Goal: Book appointment/travel/reservation

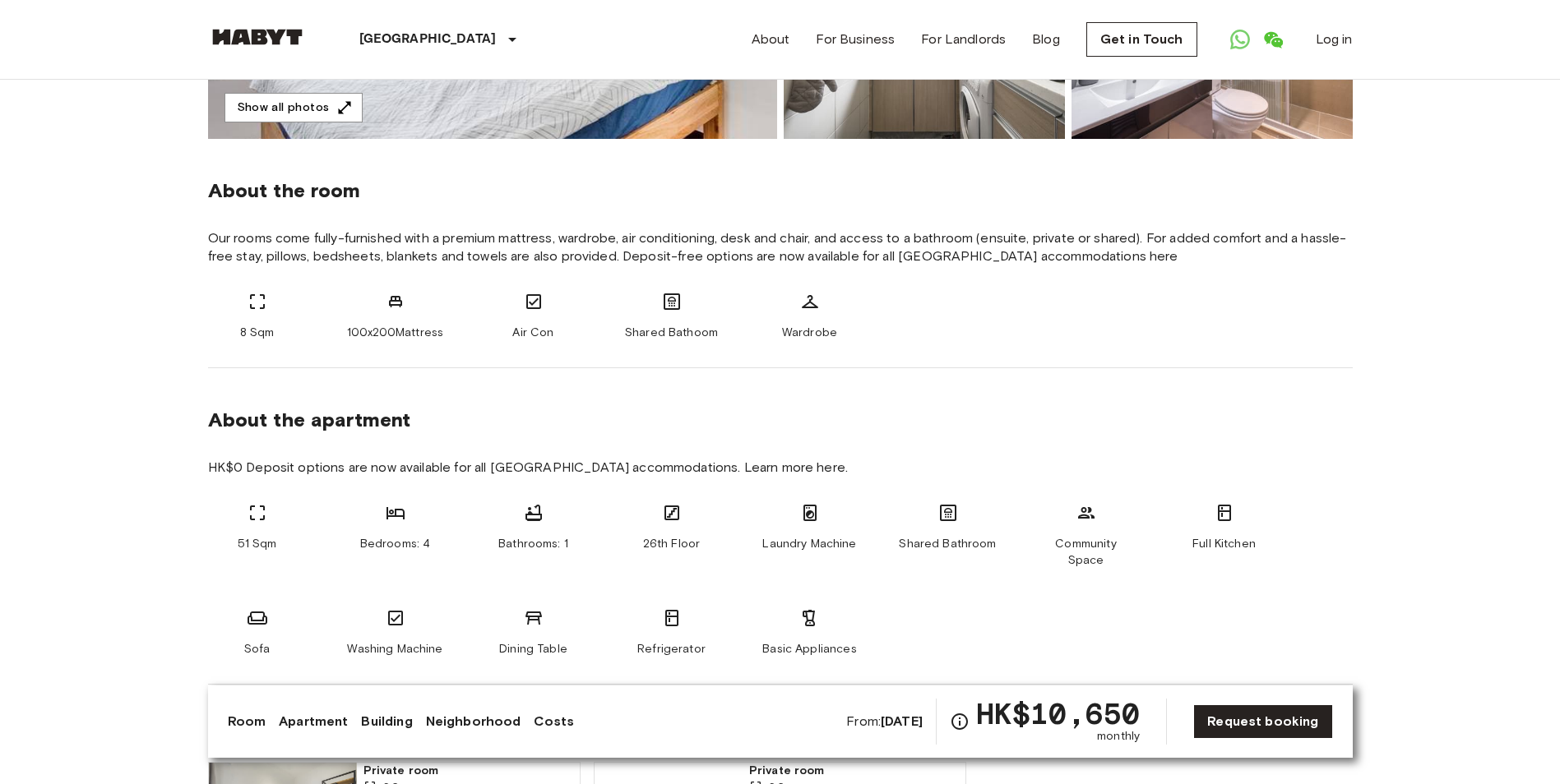
scroll to position [493, 0]
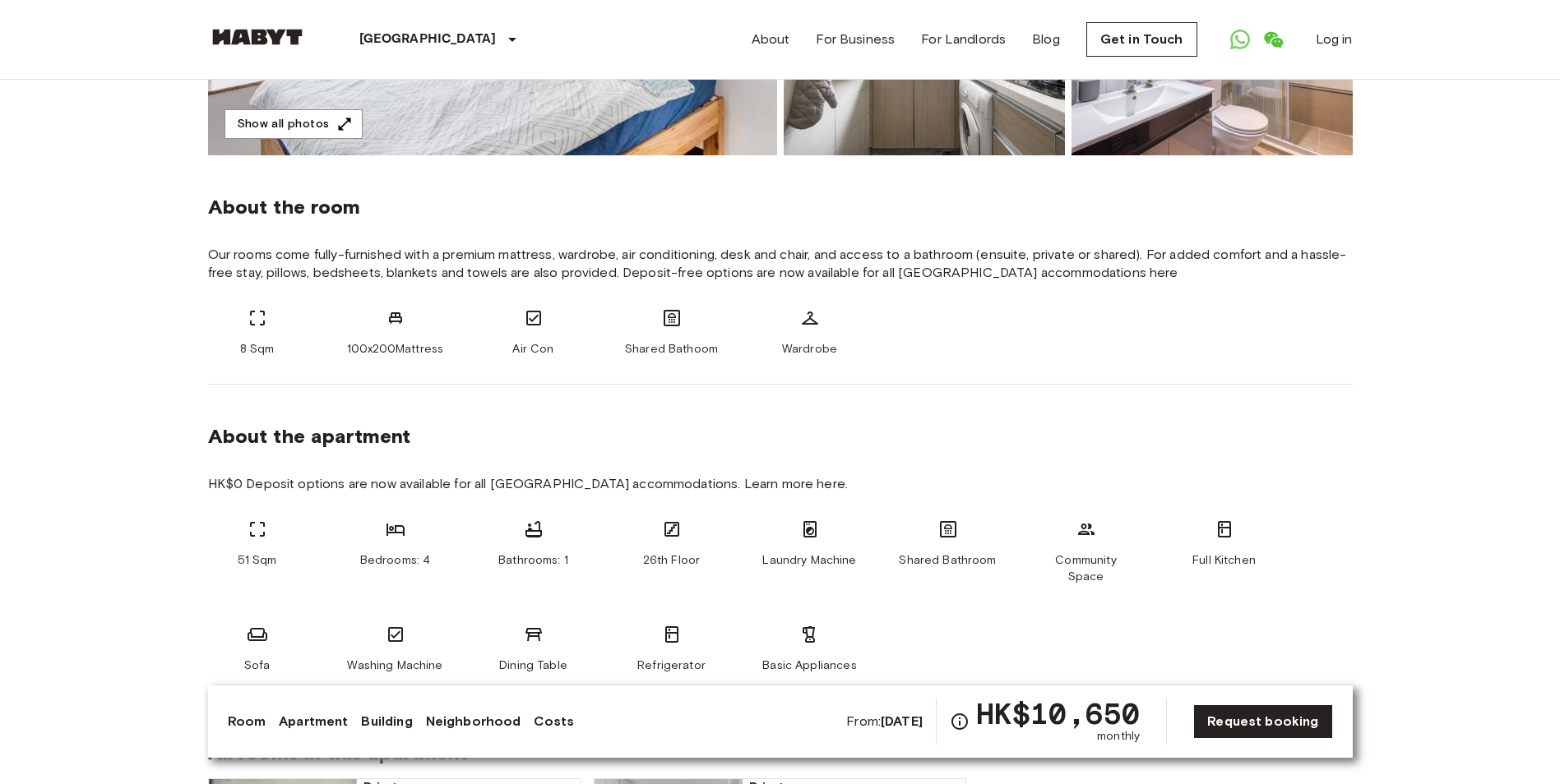
click at [324, 721] on link "Apartment" at bounding box center [313, 722] width 69 height 20
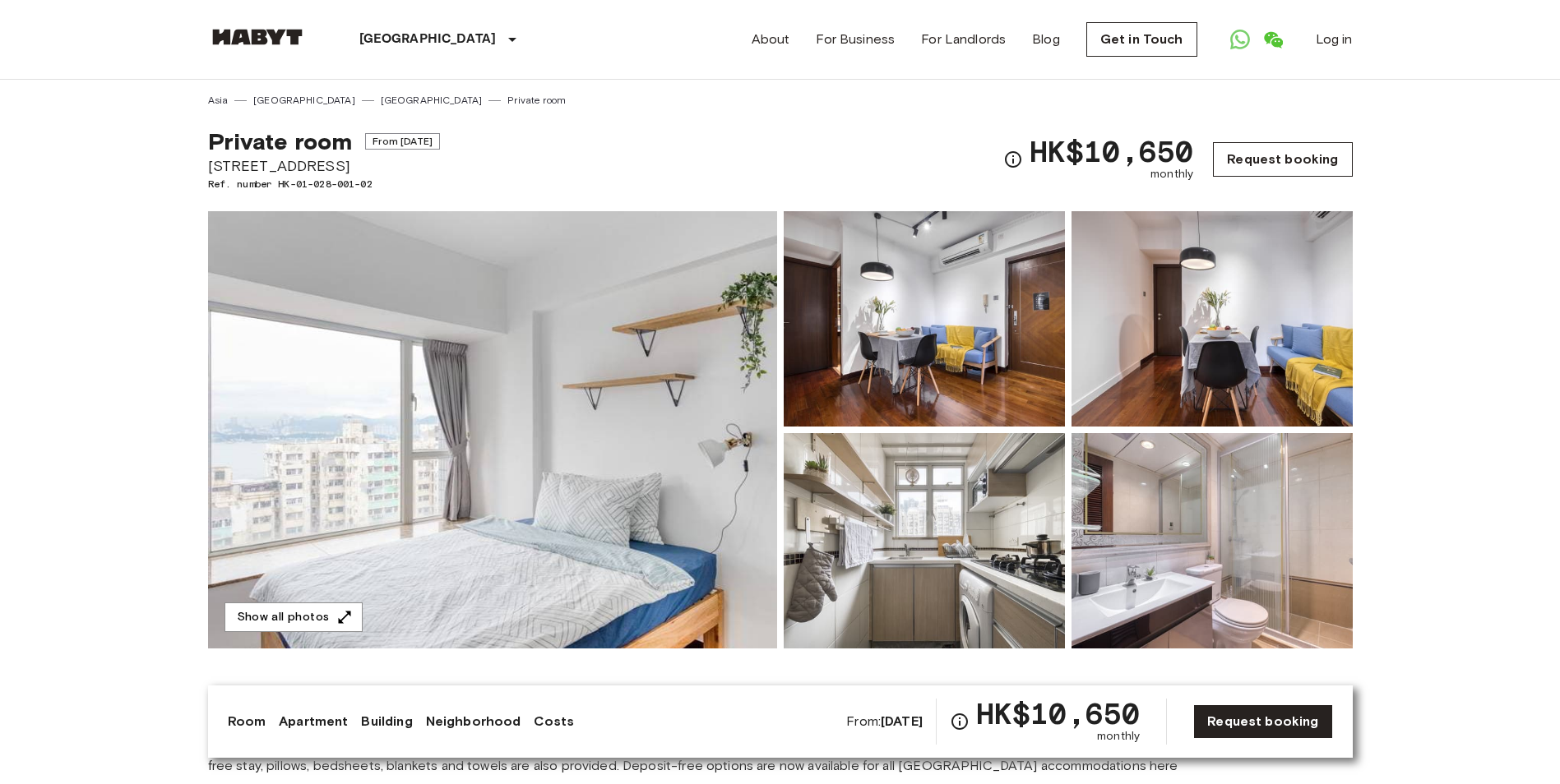
click at [1267, 156] on link "Request booking" at bounding box center [1282, 160] width 139 height 34
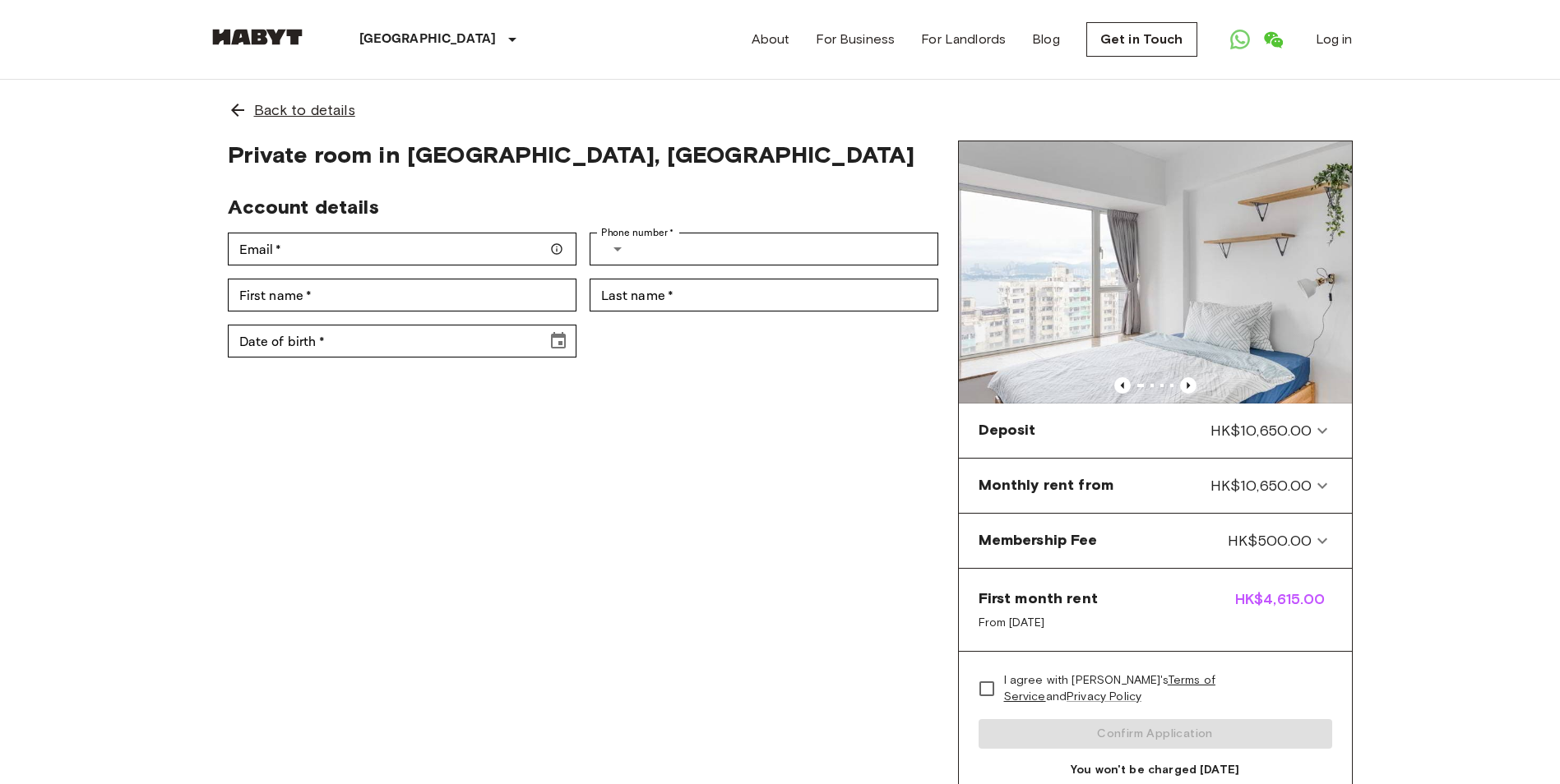
click at [233, 105] on icon at bounding box center [237, 110] width 20 height 20
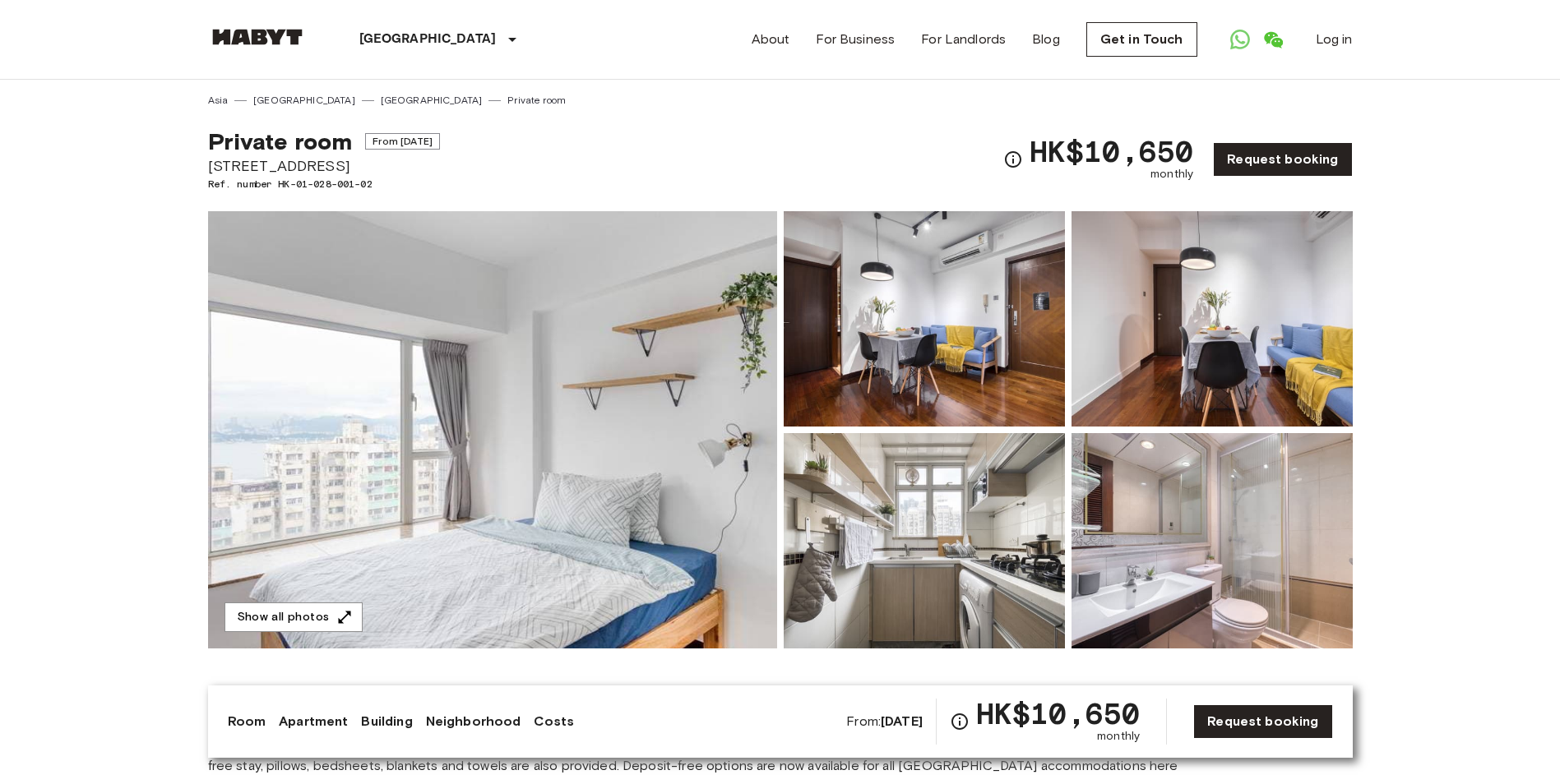
click at [315, 723] on link "Apartment" at bounding box center [313, 722] width 69 height 20
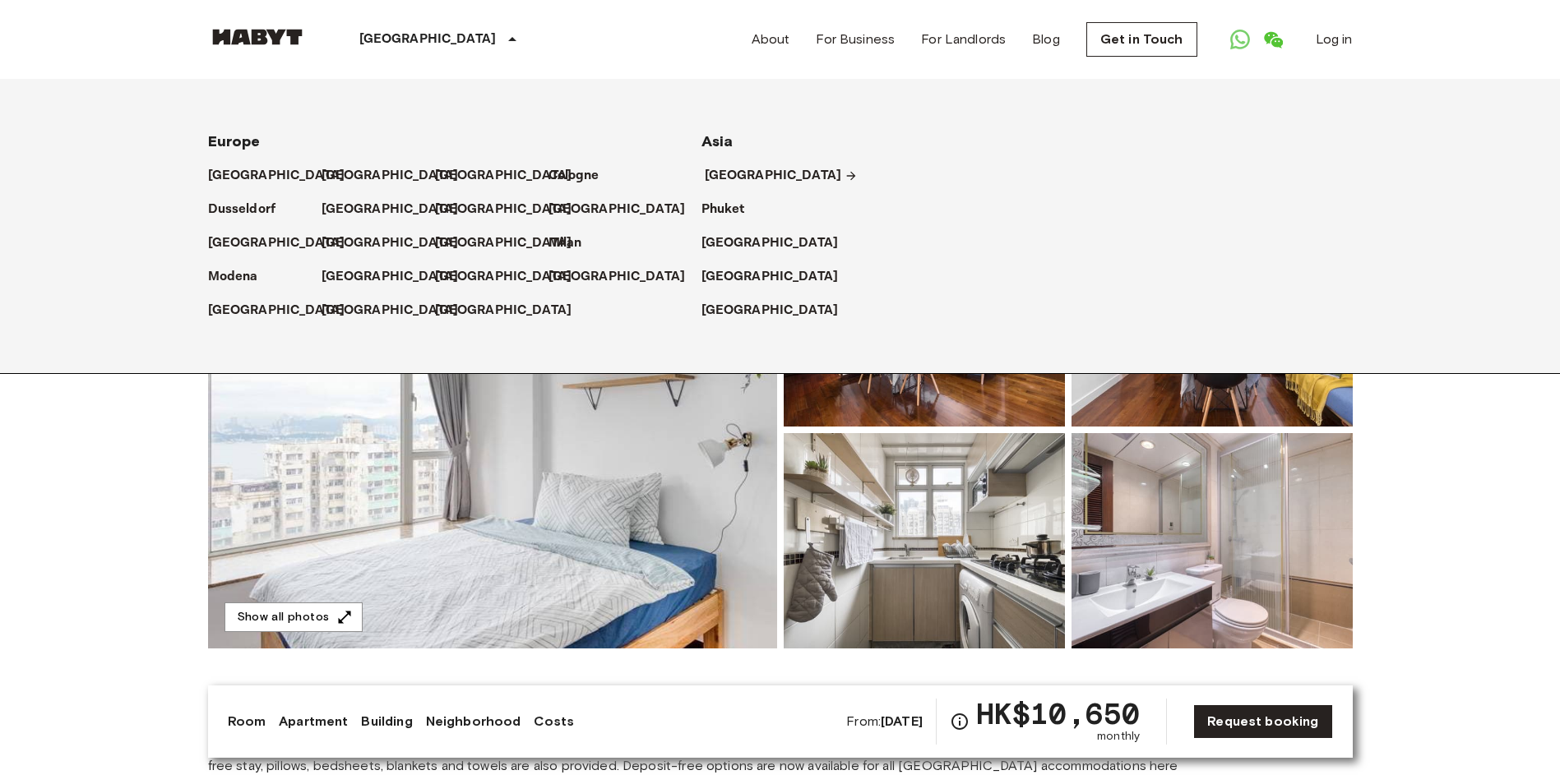
click at [752, 174] on p "[GEOGRAPHIC_DATA]" at bounding box center [773, 175] width 137 height 20
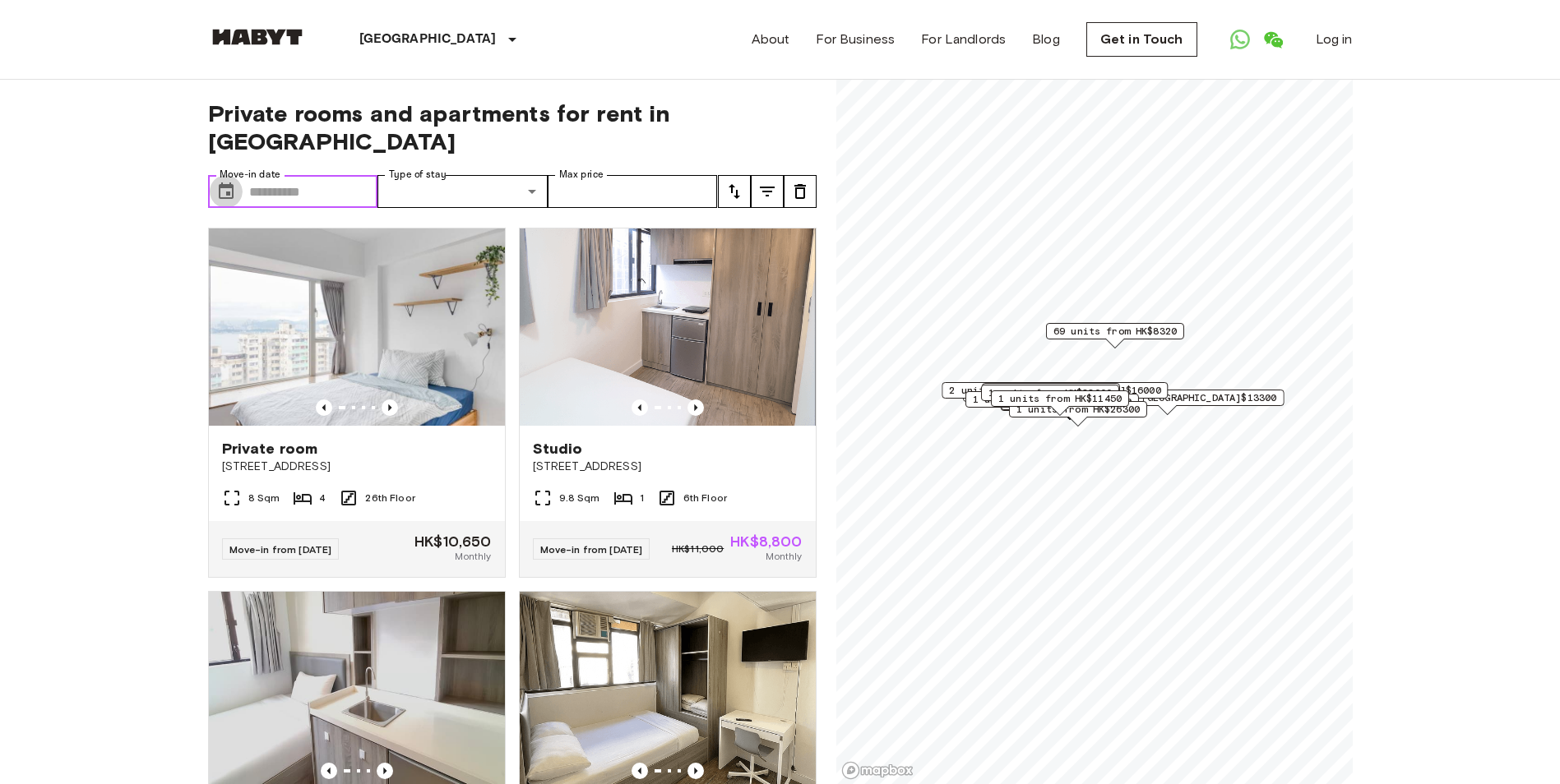
click at [227, 183] on icon "Choose date" at bounding box center [225, 190] width 14 height 16
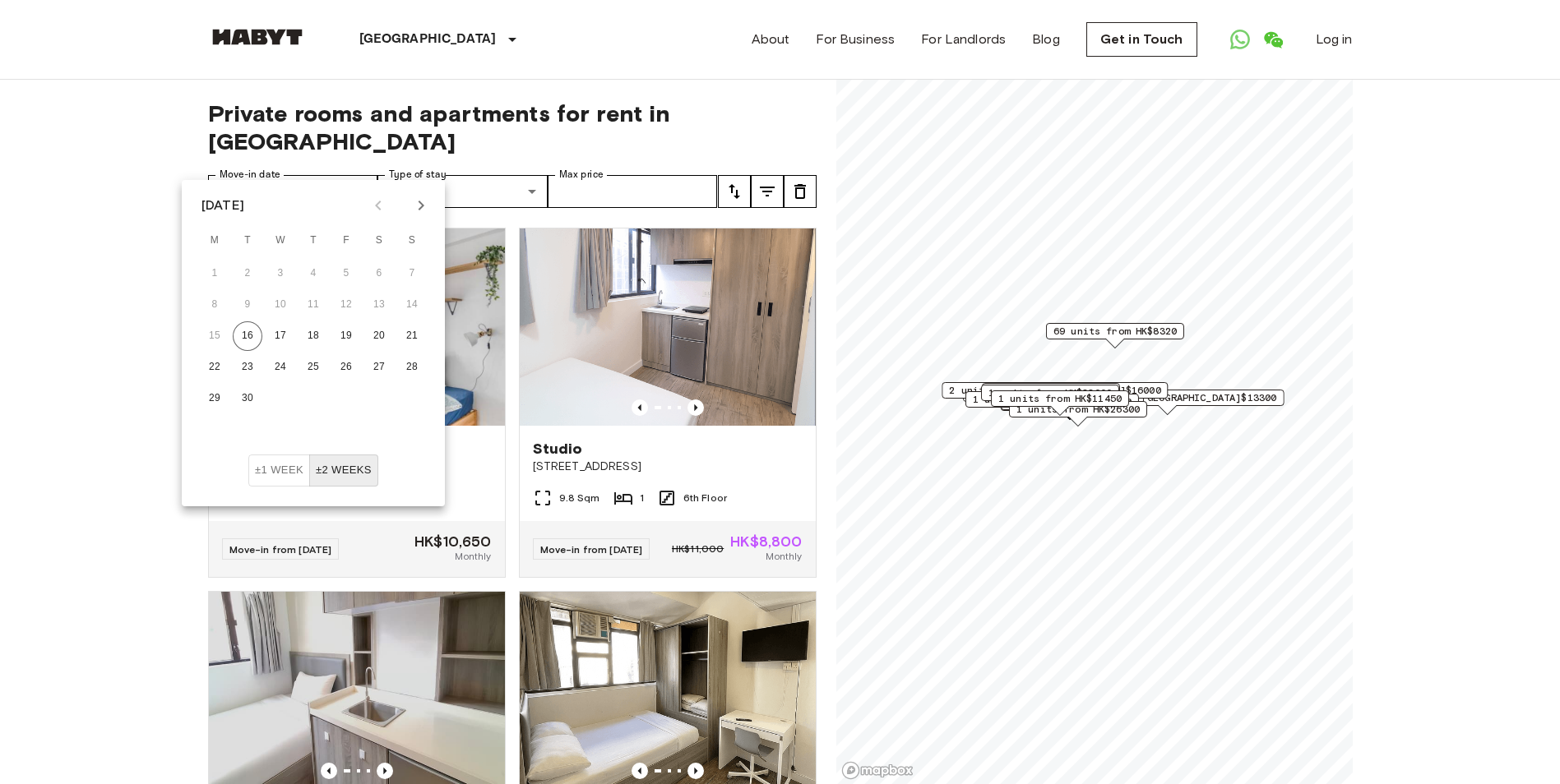
click at [420, 203] on icon "Next month" at bounding box center [421, 206] width 6 height 10
click at [378, 307] on button "11" at bounding box center [378, 304] width 30 height 30
type input "**********"
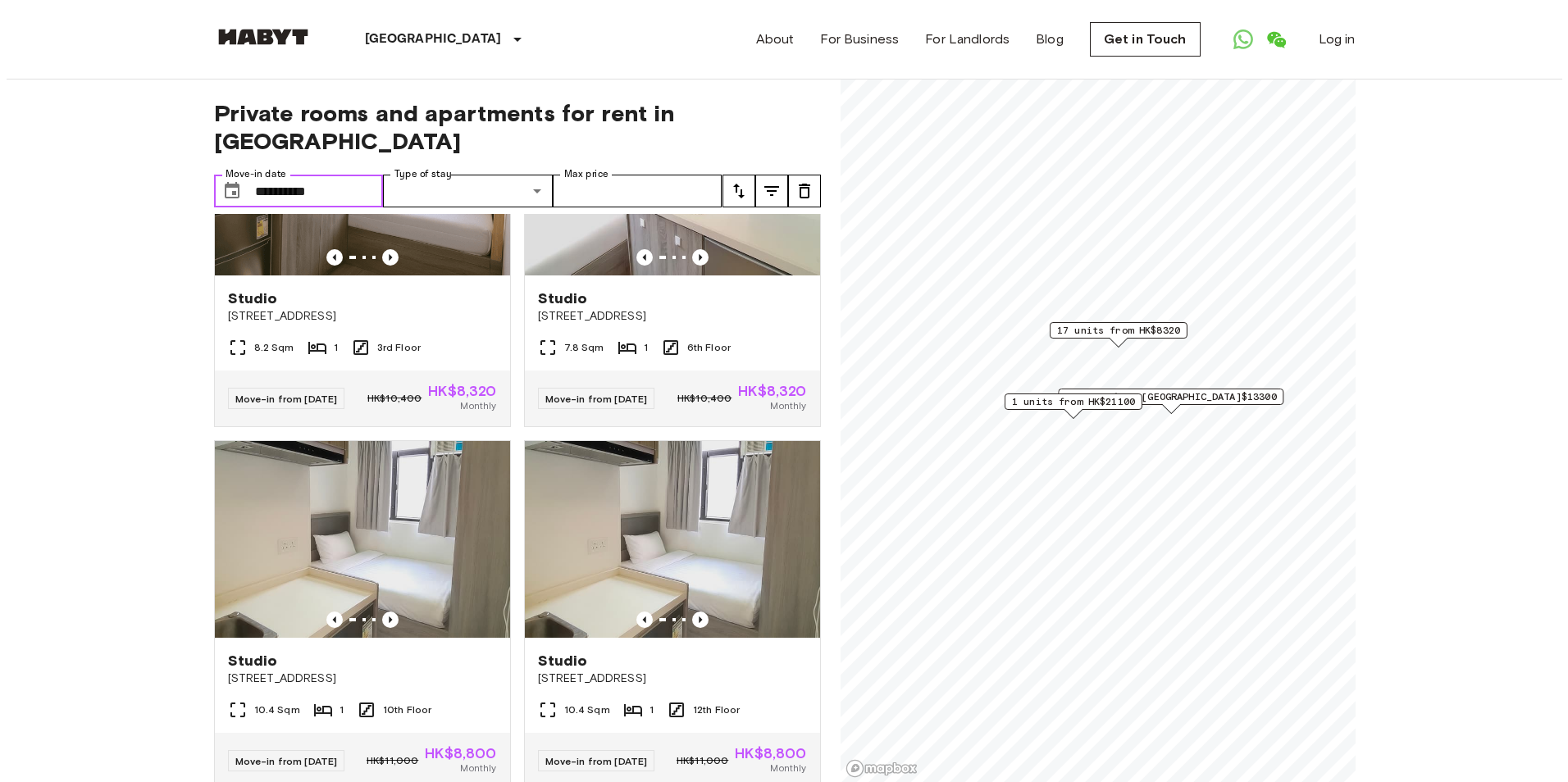
scroll to position [656, 0]
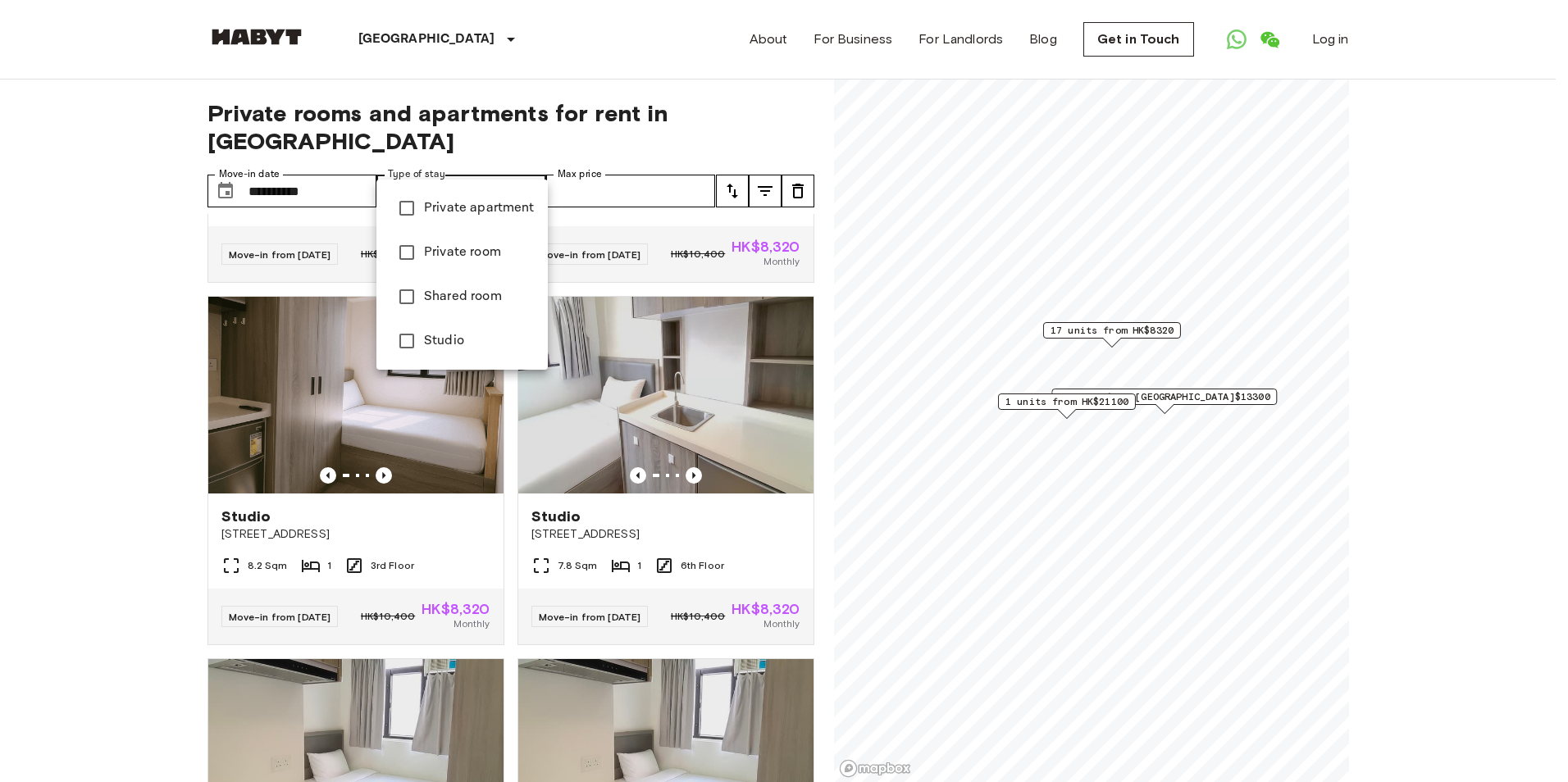
type input "**********"
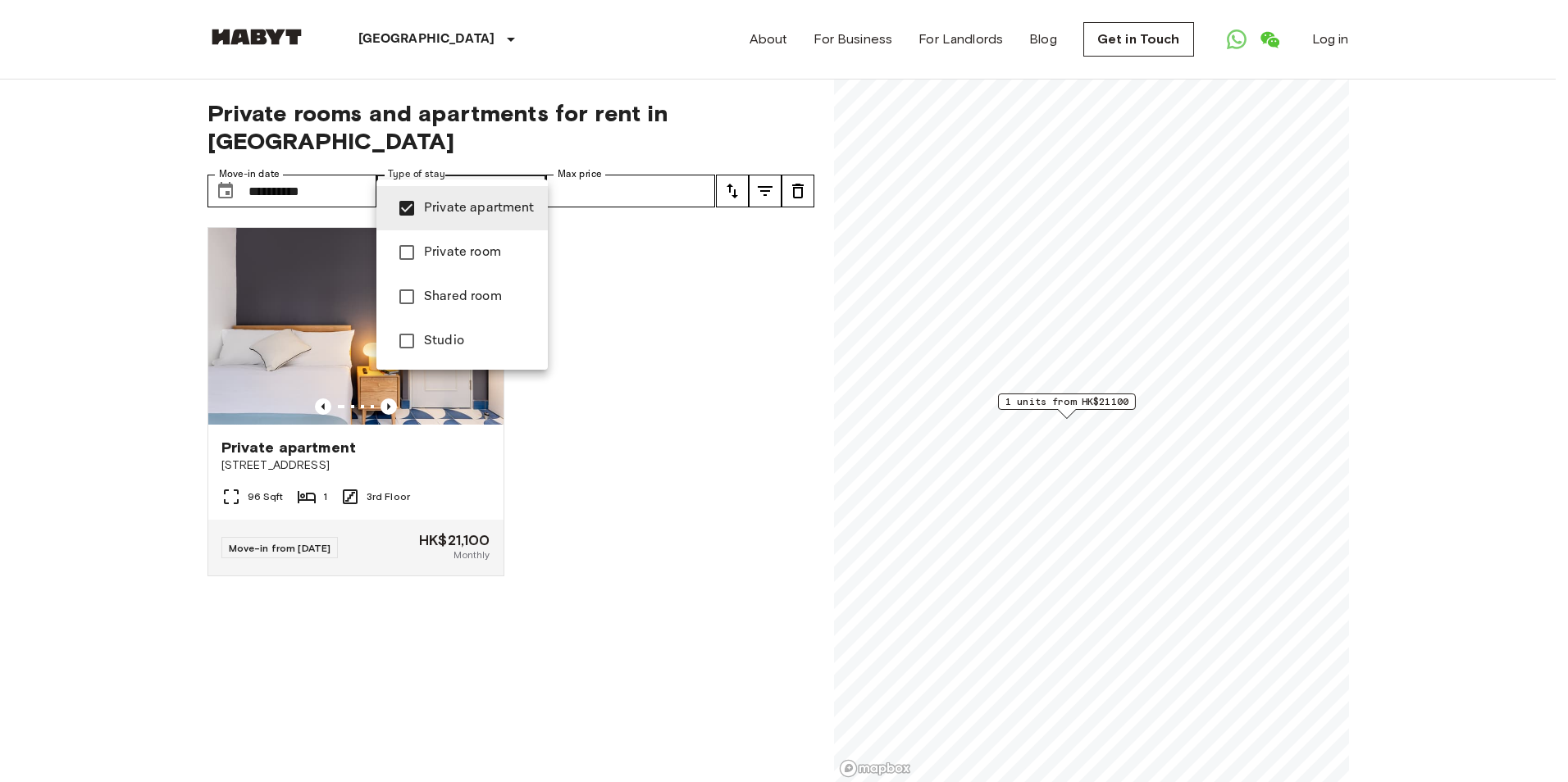
click at [734, 164] on div at bounding box center [784, 391] width 1568 height 782
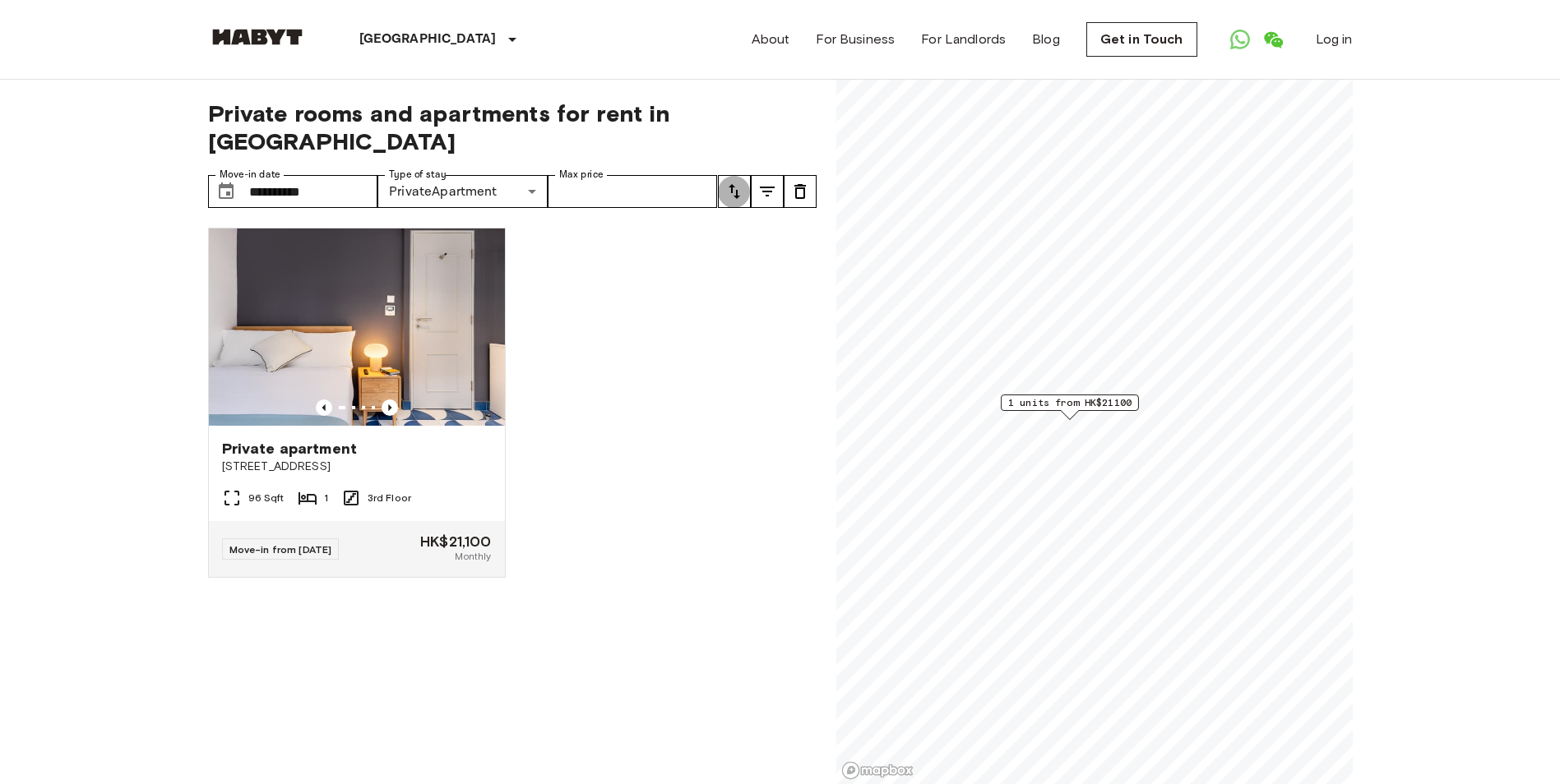
click at [735, 182] on icon "tune" at bounding box center [735, 191] width 20 height 20
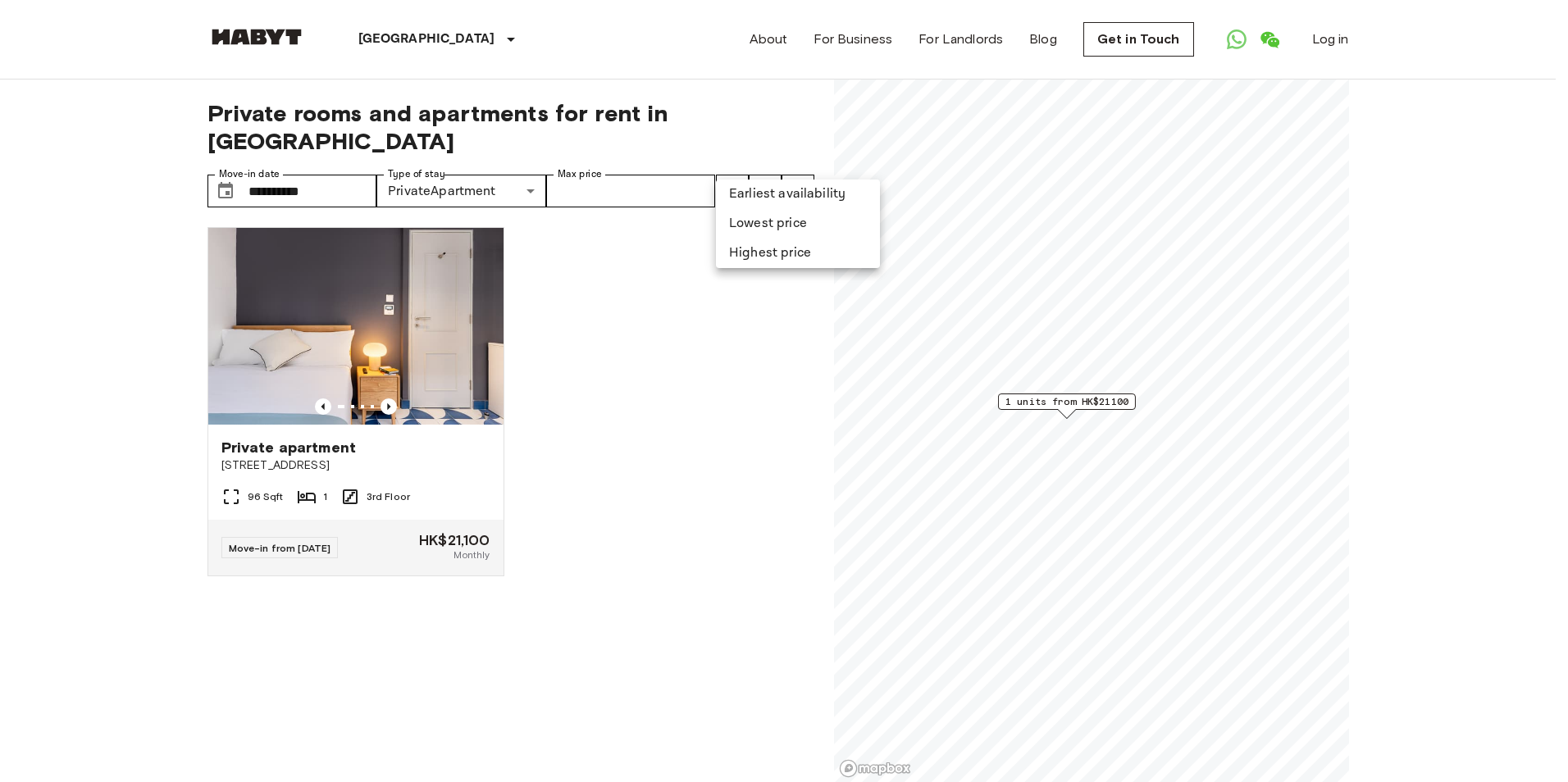
click at [753, 223] on li "Lowest price" at bounding box center [798, 223] width 164 height 30
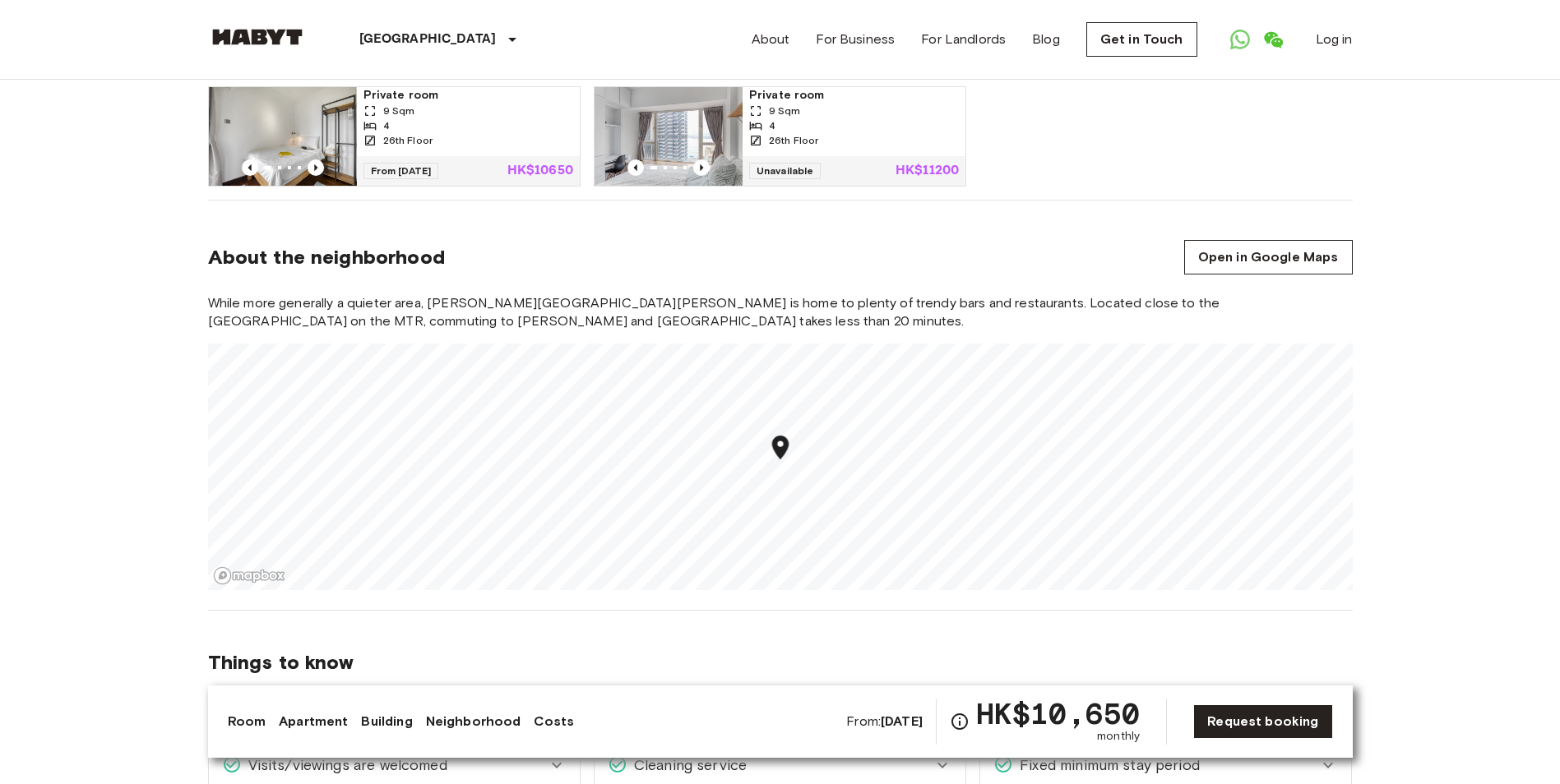
scroll to position [1207, 0]
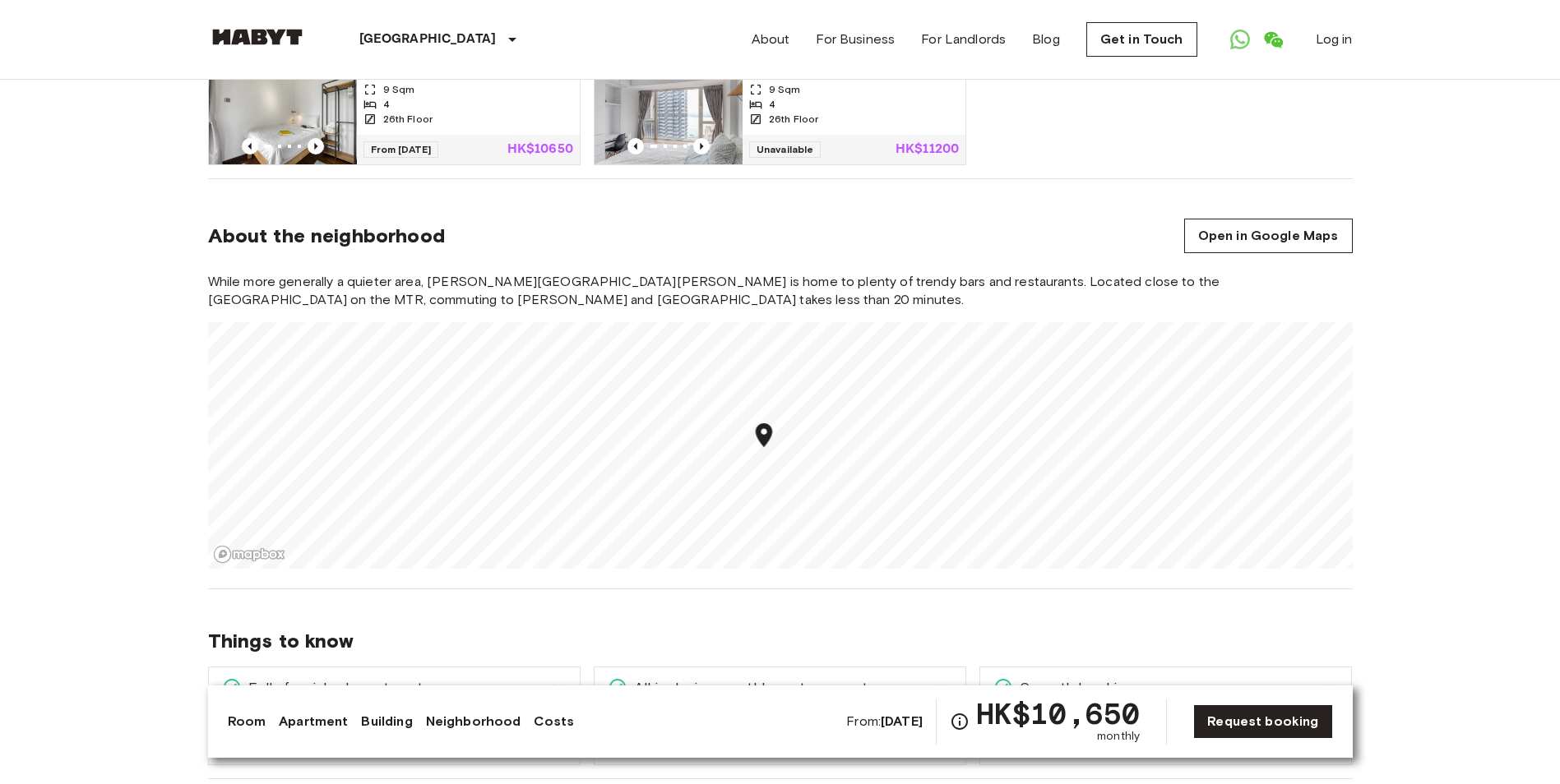
click at [560, 685] on icon at bounding box center [556, 688] width 10 height 6
click at [560, 679] on icon at bounding box center [556, 688] width 20 height 20
